Goal: Browse casually

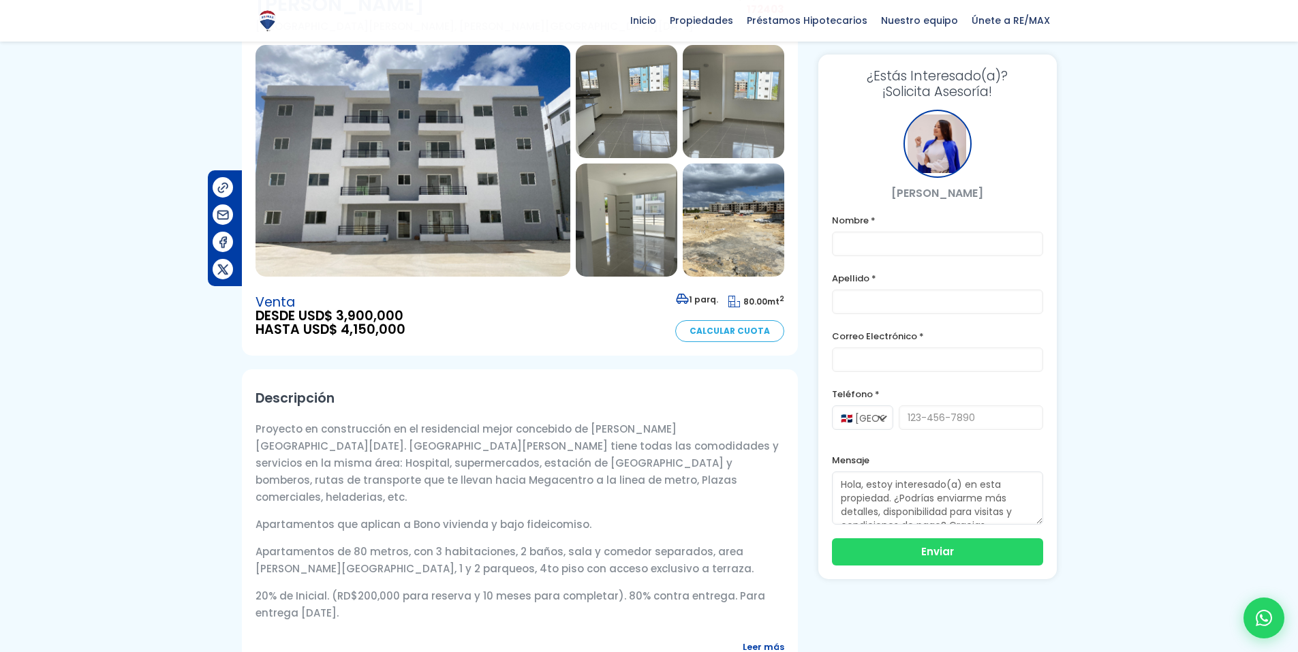
scroll to position [136, 0]
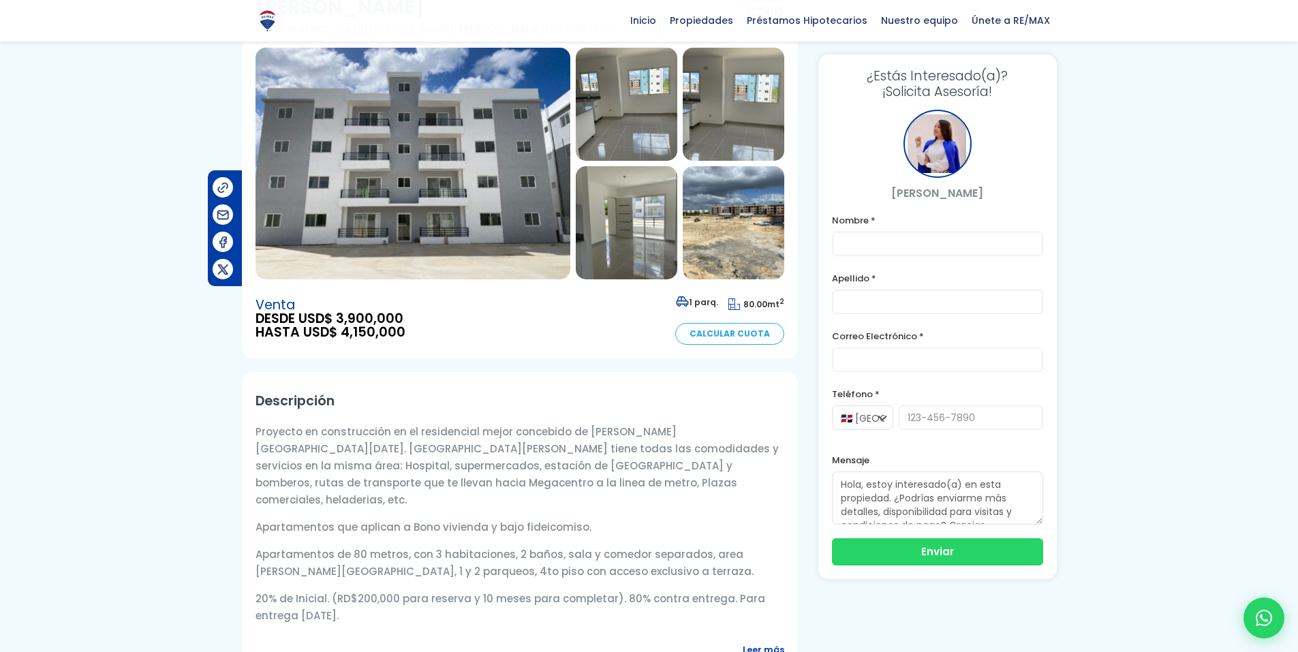
click at [620, 219] on img at bounding box center [627, 222] width 102 height 113
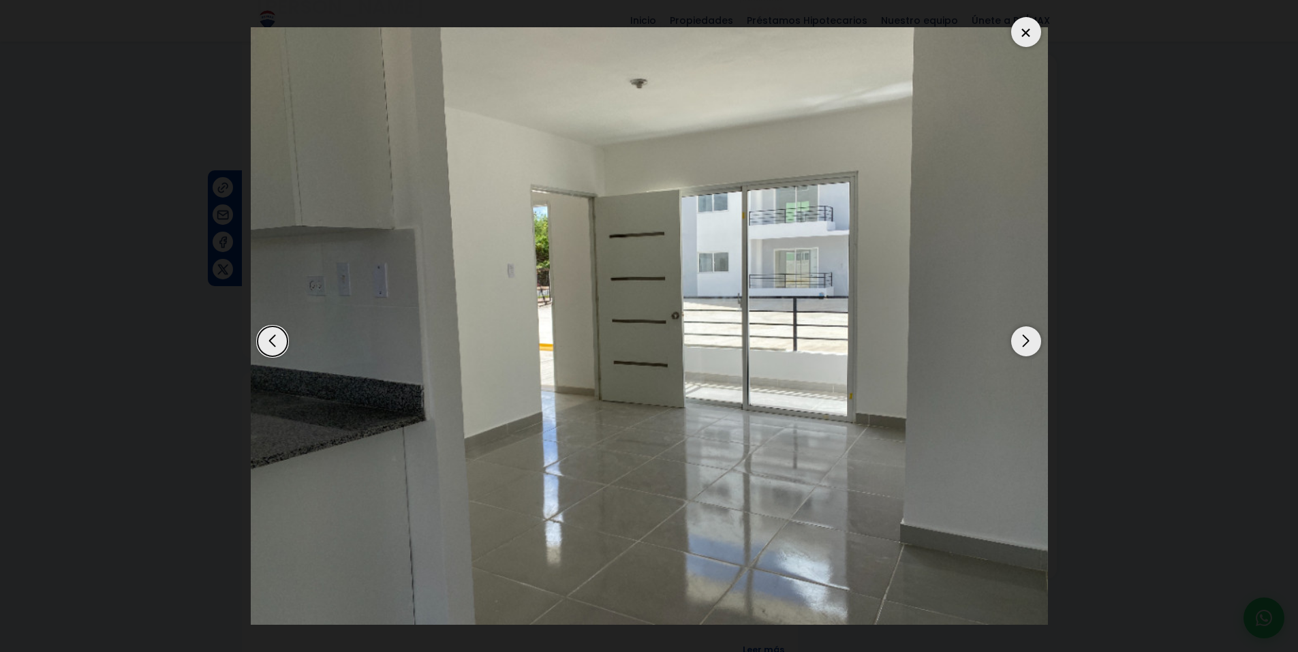
click at [1034, 346] on div "Next slide" at bounding box center [1026, 341] width 30 height 30
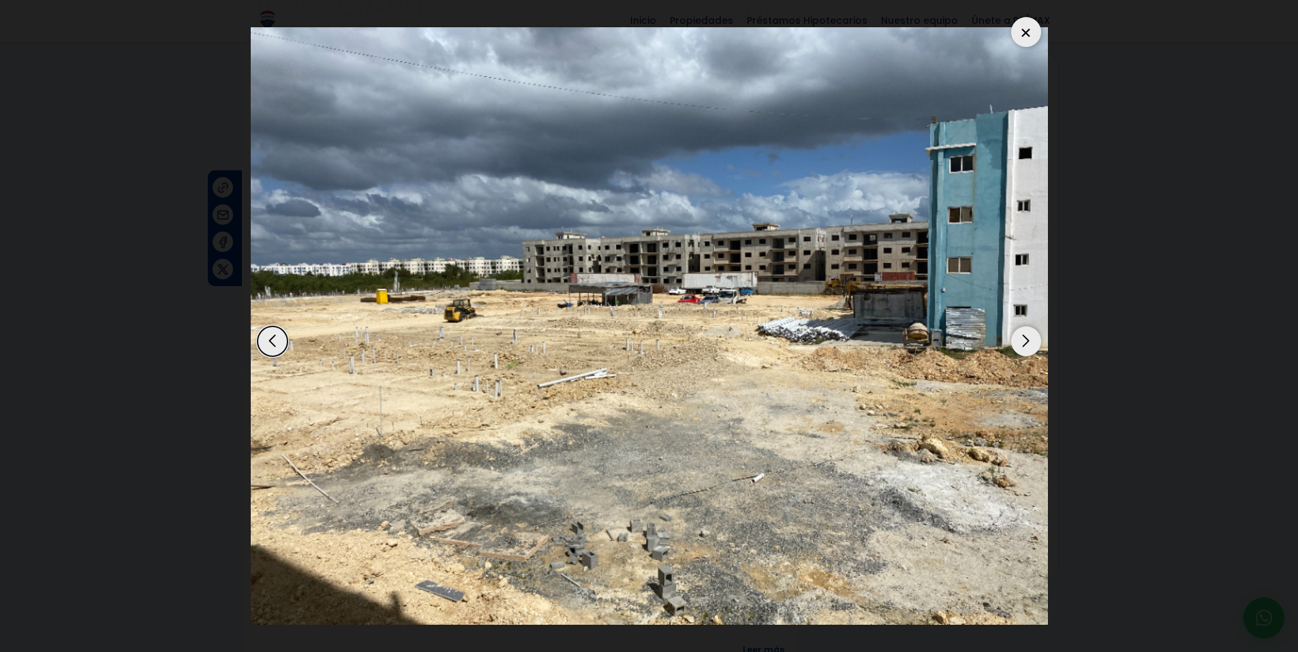
click at [1034, 346] on div "Next slide" at bounding box center [1026, 341] width 30 height 30
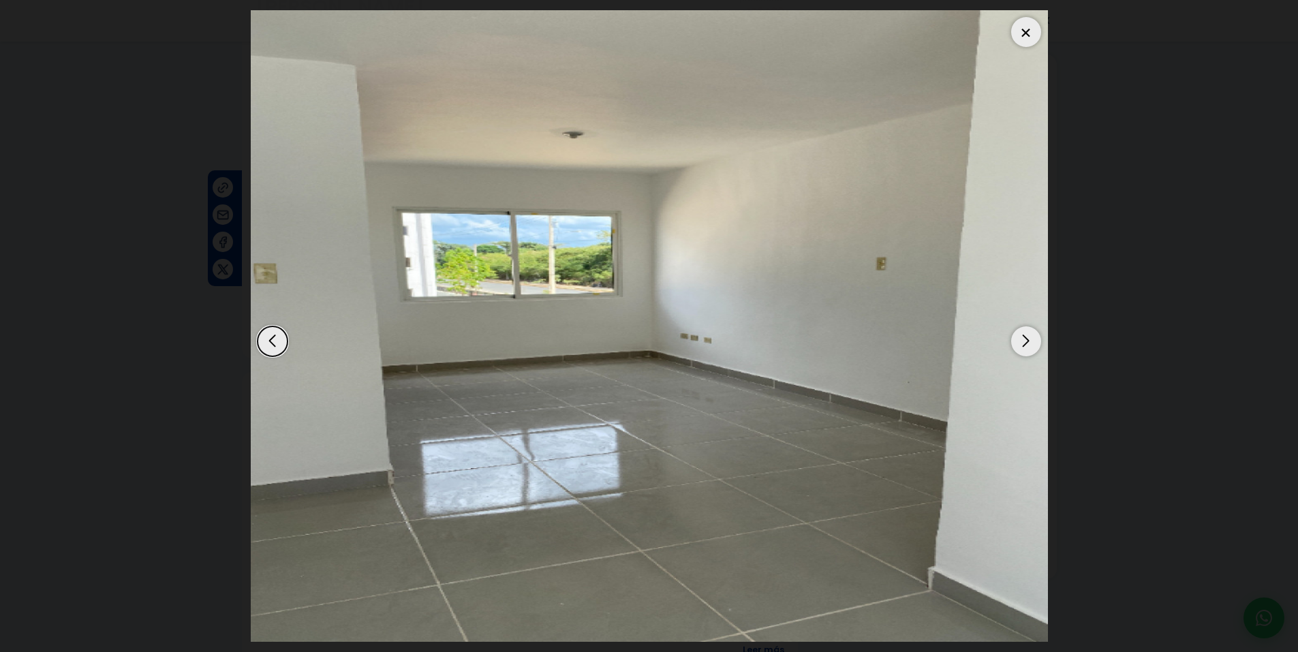
click at [1034, 346] on div "Next slide" at bounding box center [1026, 341] width 30 height 30
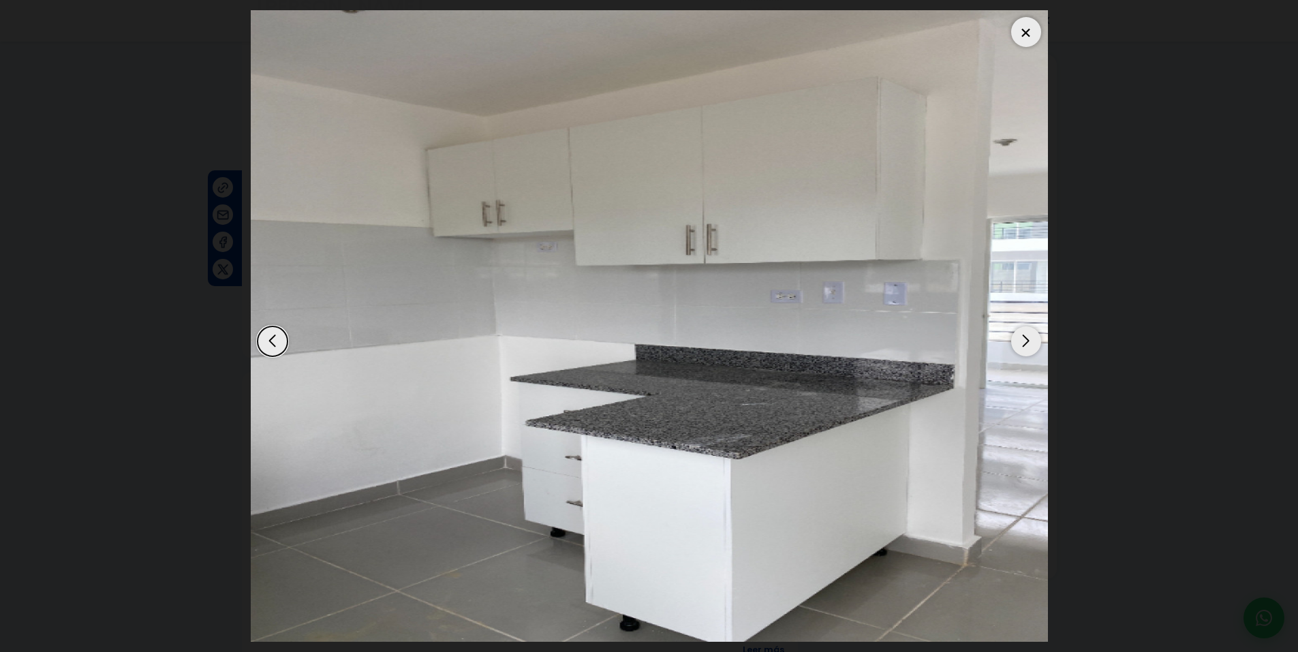
click at [1034, 346] on div "Next slide" at bounding box center [1026, 341] width 30 height 30
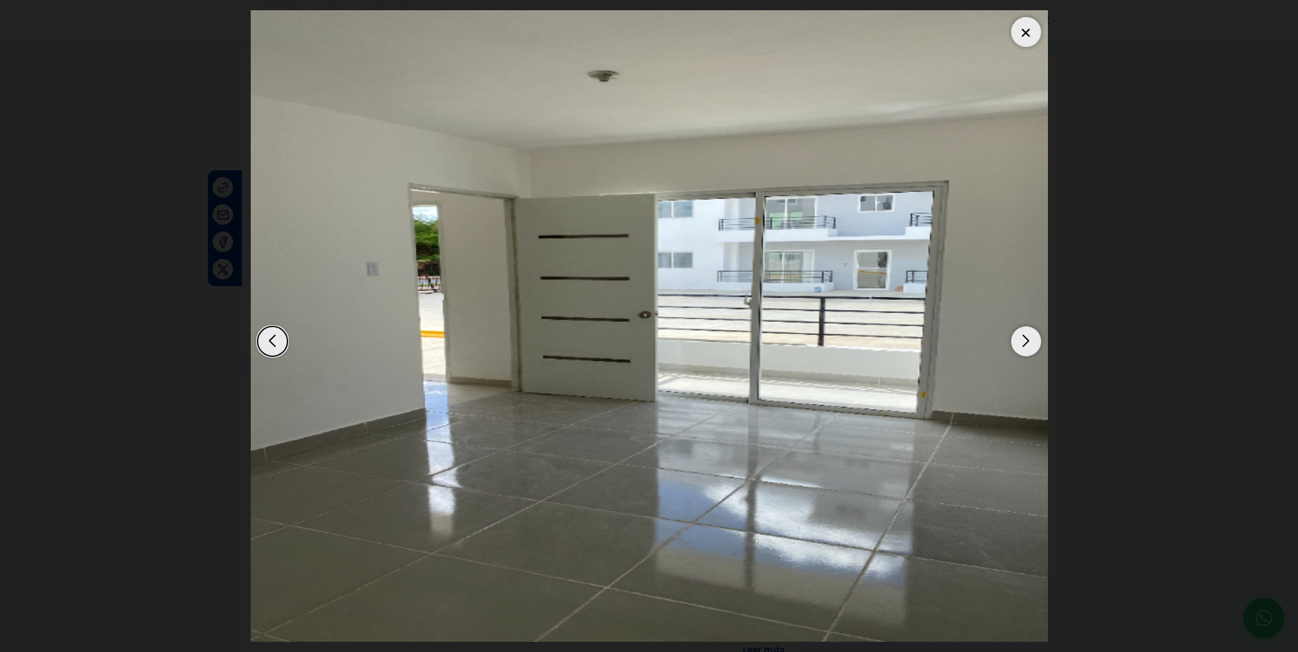
click at [1034, 346] on div "Next slide" at bounding box center [1026, 341] width 30 height 30
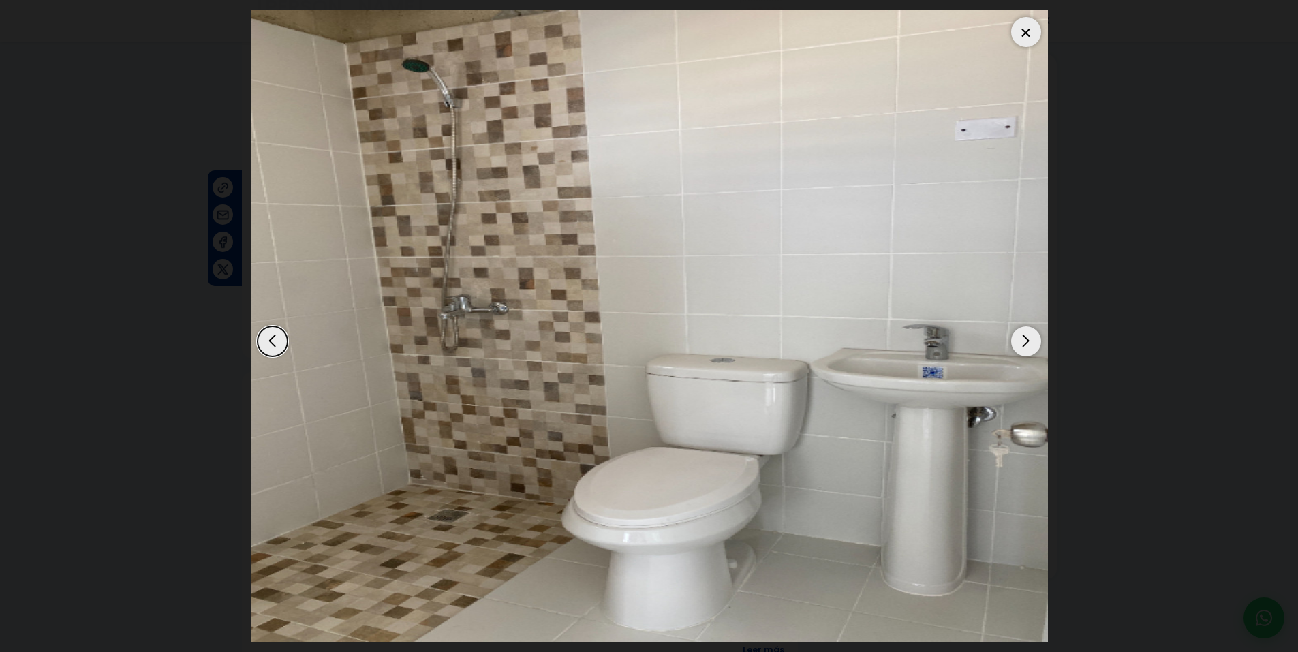
click at [1034, 346] on div "Next slide" at bounding box center [1026, 341] width 30 height 30
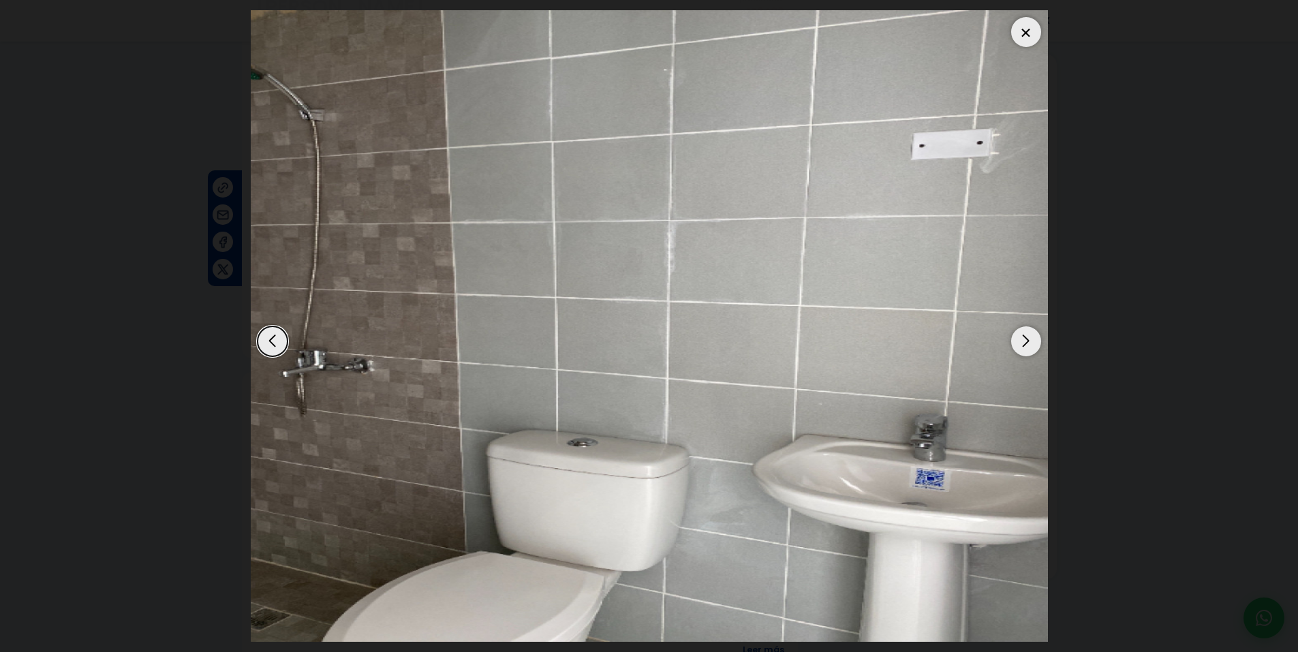
click at [1034, 346] on div "Next slide" at bounding box center [1026, 341] width 30 height 30
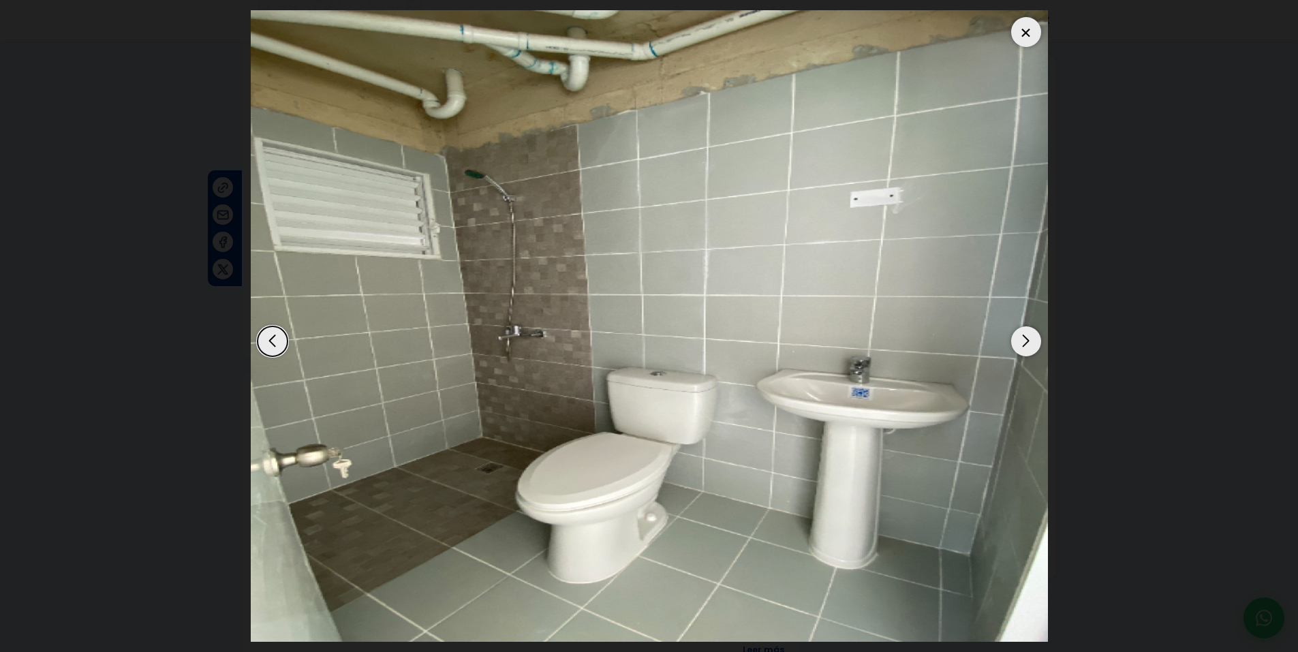
click at [1034, 346] on div "Next slide" at bounding box center [1026, 341] width 30 height 30
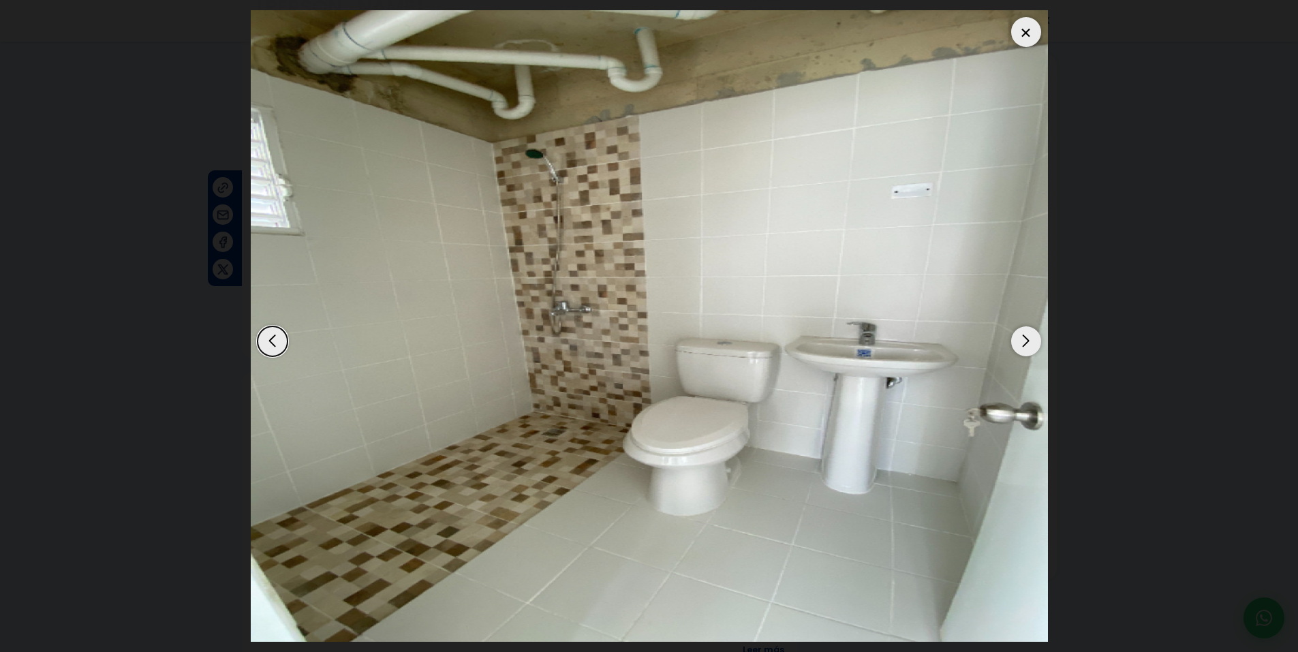
click at [1033, 346] on div "Next slide" at bounding box center [1026, 341] width 30 height 30
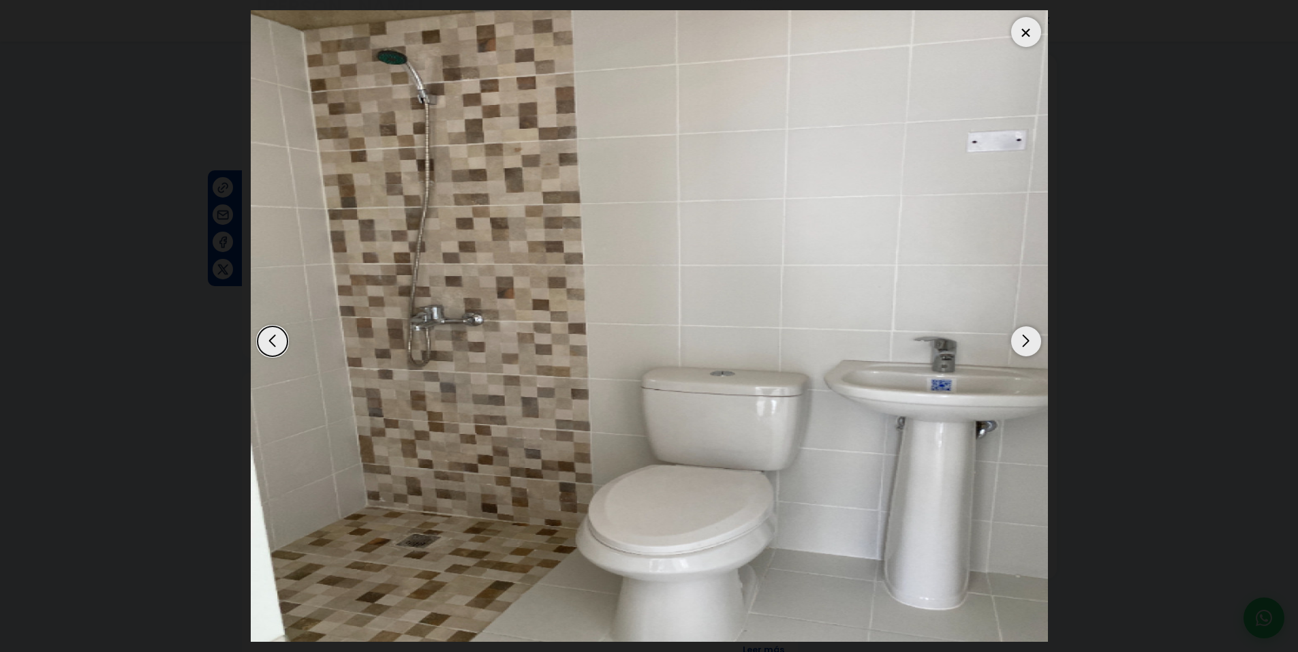
click at [1033, 346] on div "Next slide" at bounding box center [1026, 341] width 30 height 30
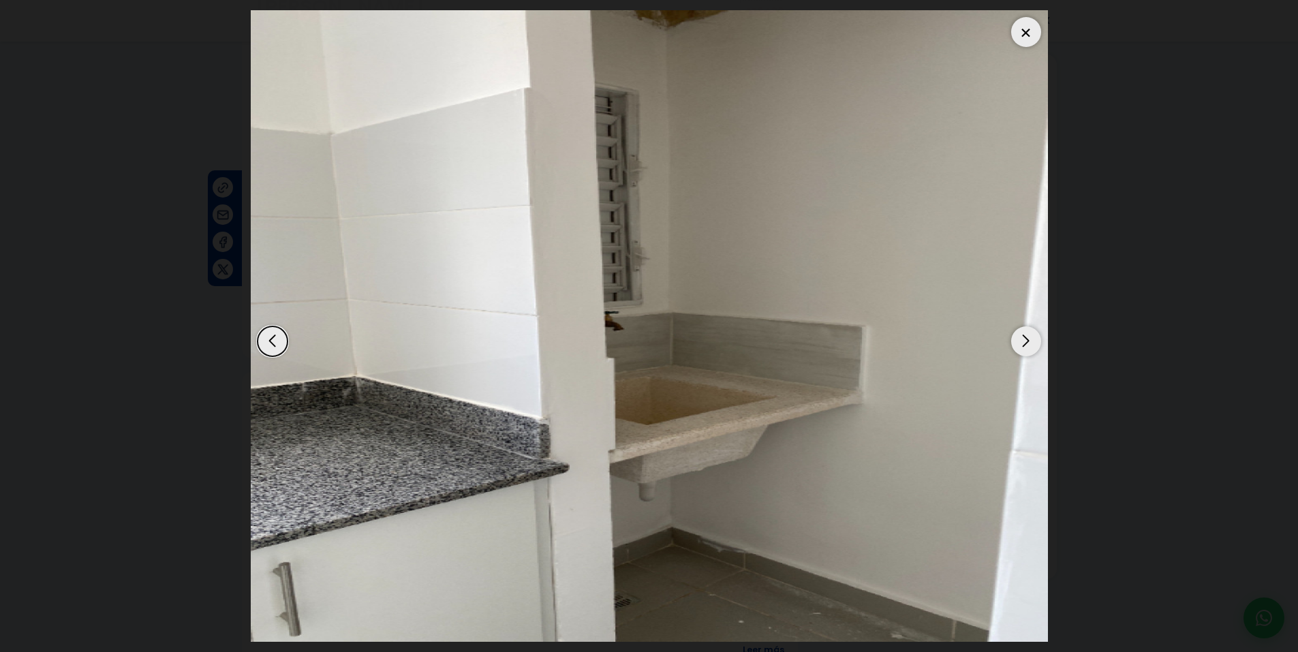
click at [1033, 346] on div "Next slide" at bounding box center [1026, 341] width 30 height 30
